Goal: Information Seeking & Learning: Check status

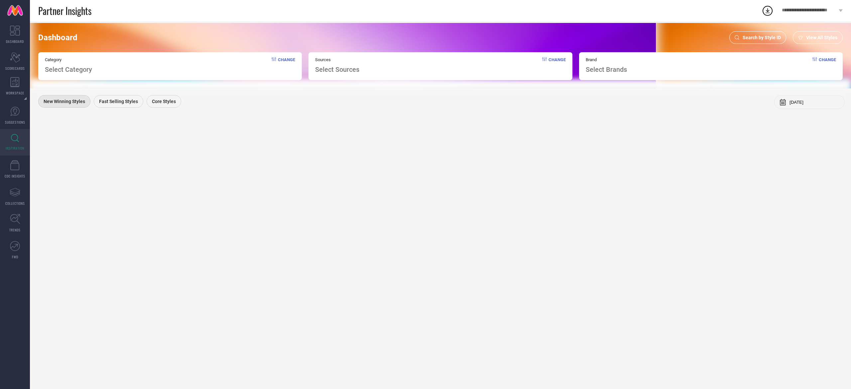
click at [754, 35] on span "Search by Style ID" at bounding box center [761, 37] width 38 height 5
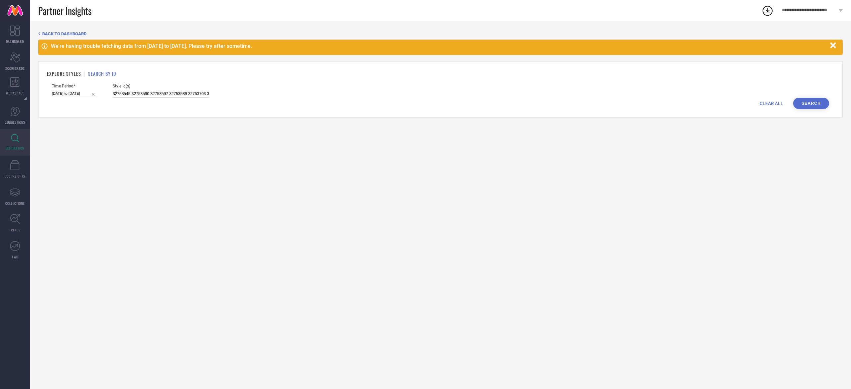
click at [176, 90] on input "32753545 32753590 32753597 32753589 32753703 32753691 32753695 33329262 3332961…" at bounding box center [161, 94] width 96 height 8
paste input "32753545 32753590 32753597 32753589 32753703 32753695 33329611 33329621 3332966…"
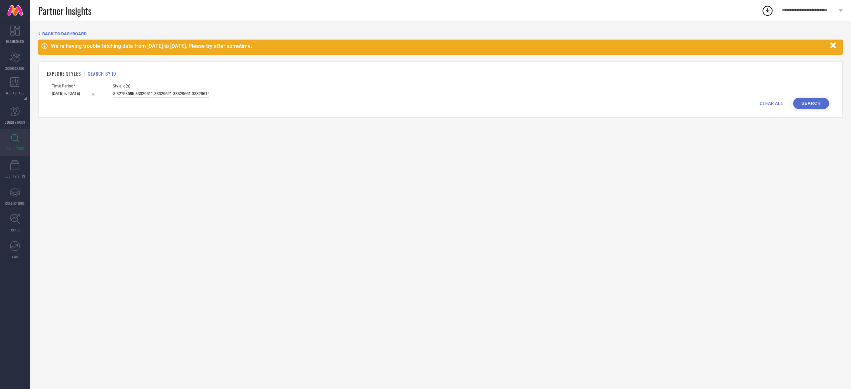
type input "32753545 32753590 32753597 32753589 32753703 32753695 33329611 33329621 3332966…"
click at [811, 102] on button "Search" at bounding box center [811, 103] width 36 height 11
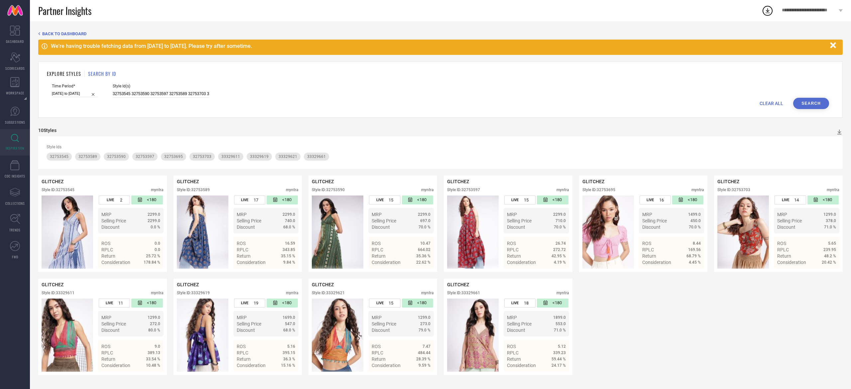
select select "6"
select select "2025"
select select "7"
select select "2025"
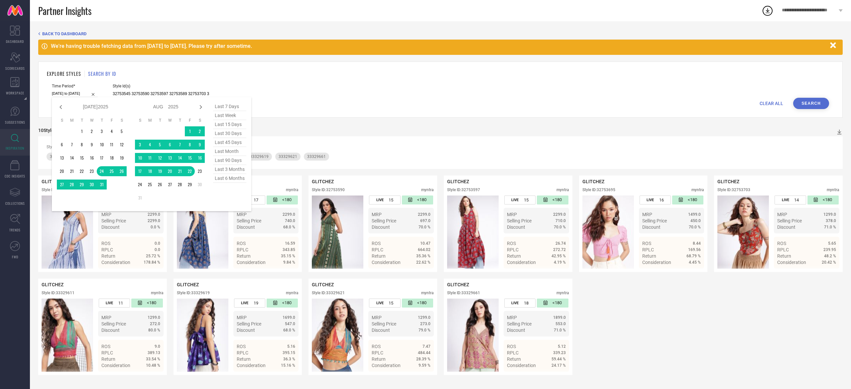
click at [76, 96] on input "[DATE] to [DATE]" at bounding box center [75, 93] width 46 height 7
click at [231, 145] on span "last 45 days" at bounding box center [229, 142] width 33 height 9
type input "[DATE] to [DATE]"
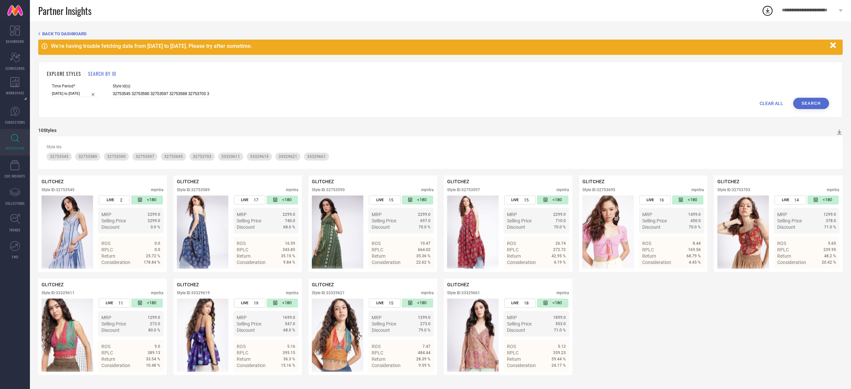
click at [807, 104] on button "Search" at bounding box center [811, 103] width 36 height 11
